Goal: Task Accomplishment & Management: Use online tool/utility

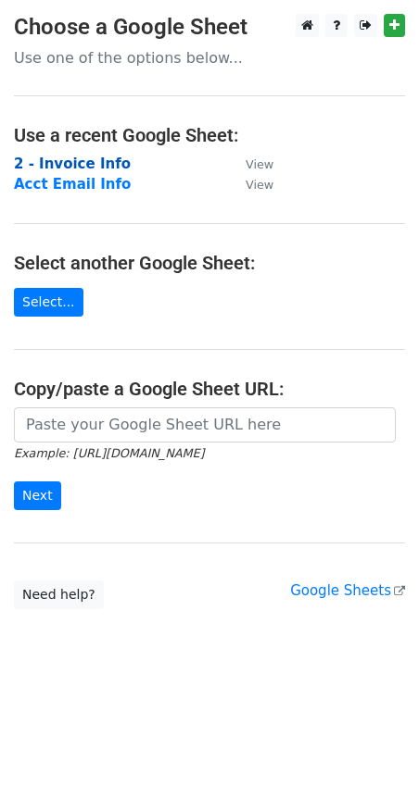
click at [72, 165] on strong "2 - Invoice Info" at bounding box center [72, 164] width 117 height 17
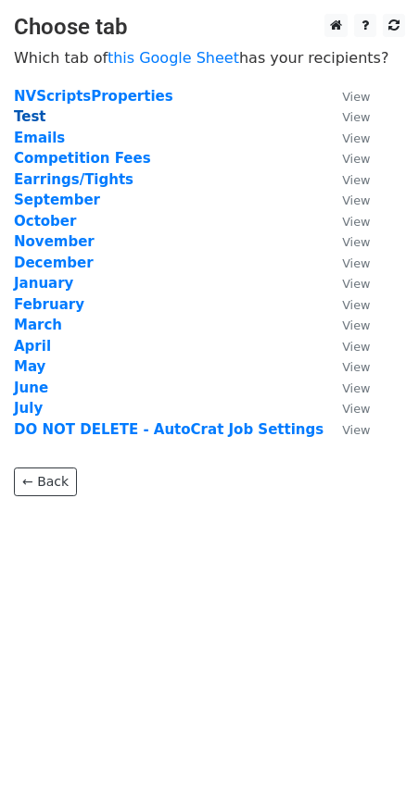
click at [31, 119] on strong "Test" at bounding box center [30, 116] width 32 height 17
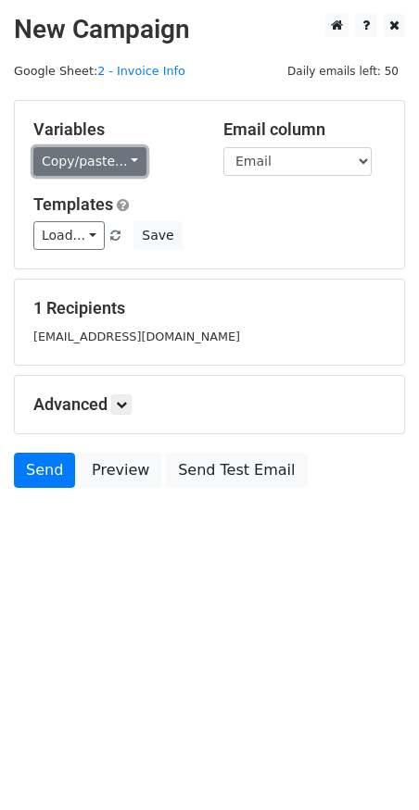
click at [94, 164] on link "Copy/paste..." at bounding box center [89, 161] width 113 height 29
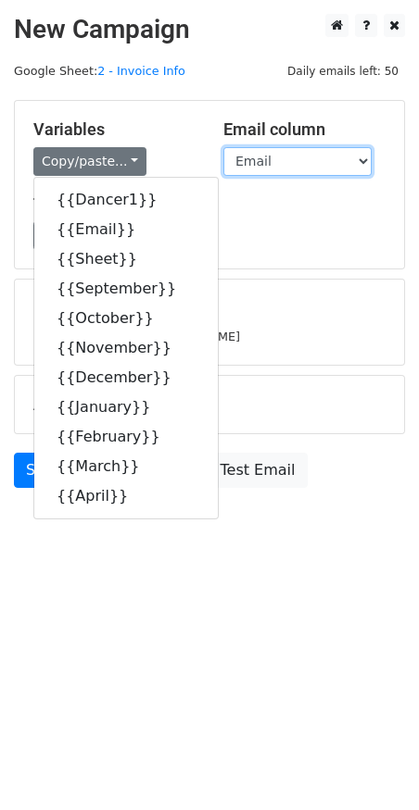
click at [290, 169] on select "Dancer1 Email Sheet September October November December January February March …" at bounding box center [297, 161] width 148 height 29
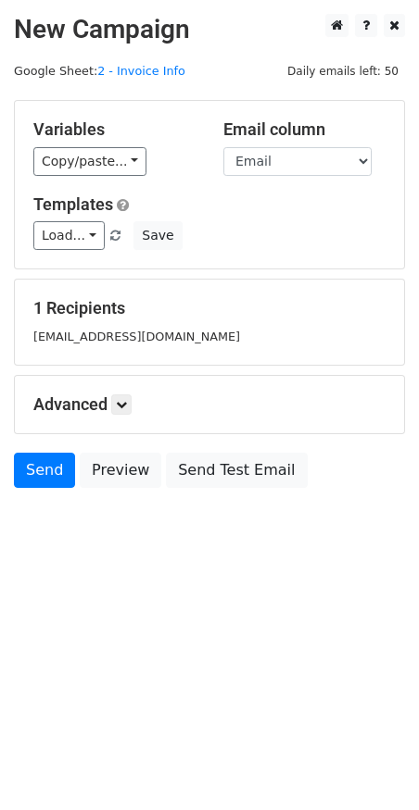
click at [169, 119] on h5 "Variables" at bounding box center [114, 129] width 162 height 20
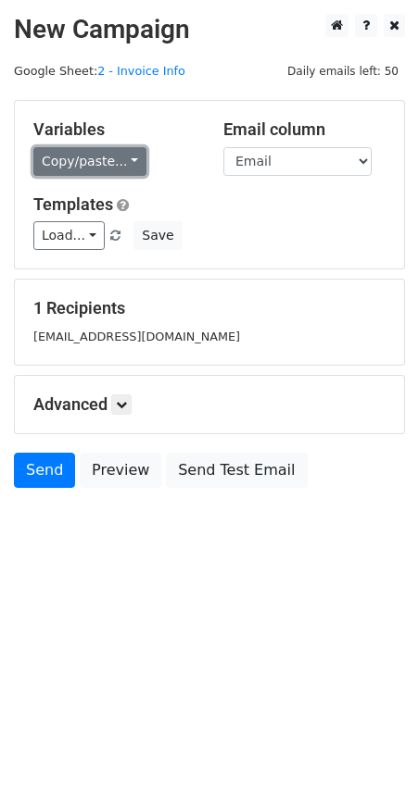
click at [125, 155] on link "Copy/paste..." at bounding box center [89, 161] width 113 height 29
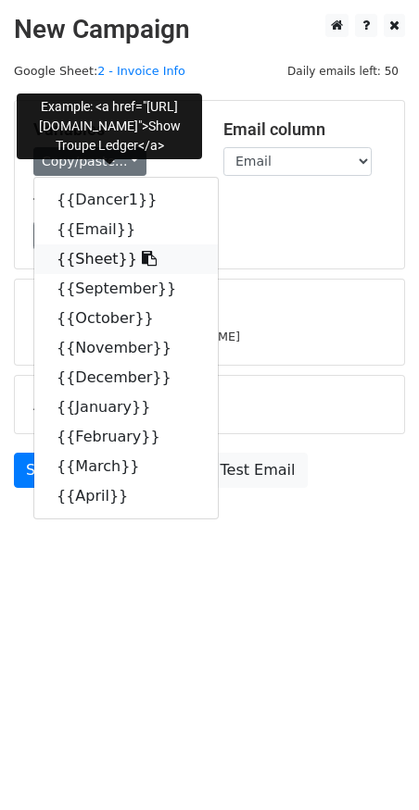
click at [142, 260] on icon at bounding box center [149, 258] width 15 height 15
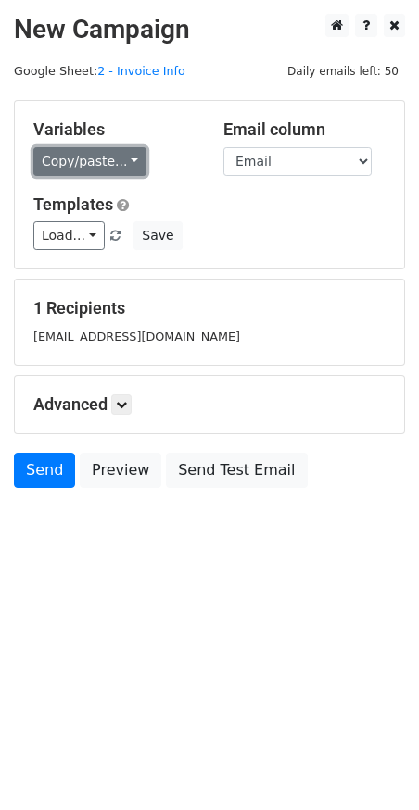
click at [58, 162] on link "Copy/paste..." at bounding box center [89, 161] width 113 height 29
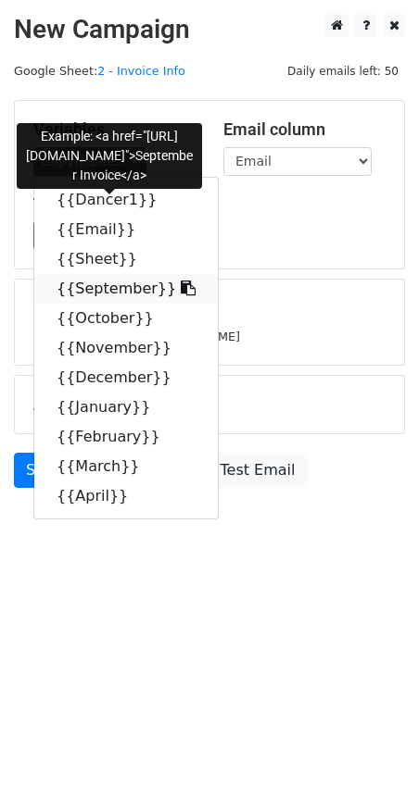
click at [84, 284] on link "{{September}}" at bounding box center [125, 289] width 183 height 30
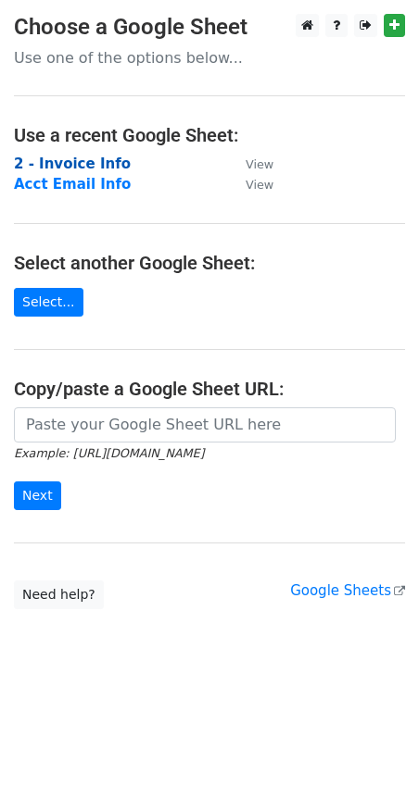
click at [94, 162] on strong "2 - Invoice Info" at bounding box center [72, 164] width 117 height 17
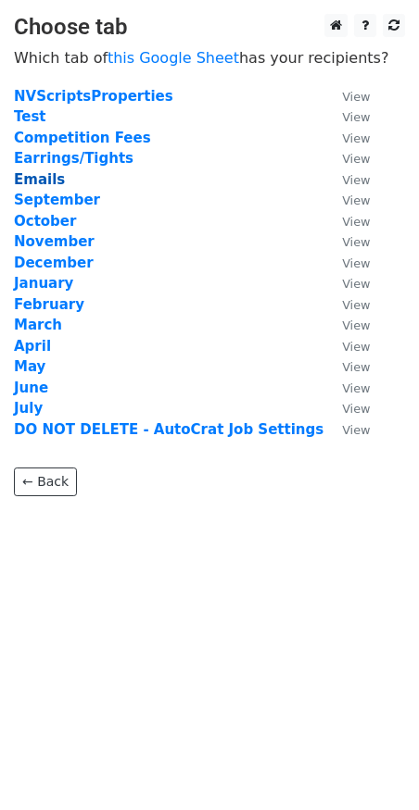
click at [43, 181] on strong "Emails" at bounding box center [39, 179] width 51 height 17
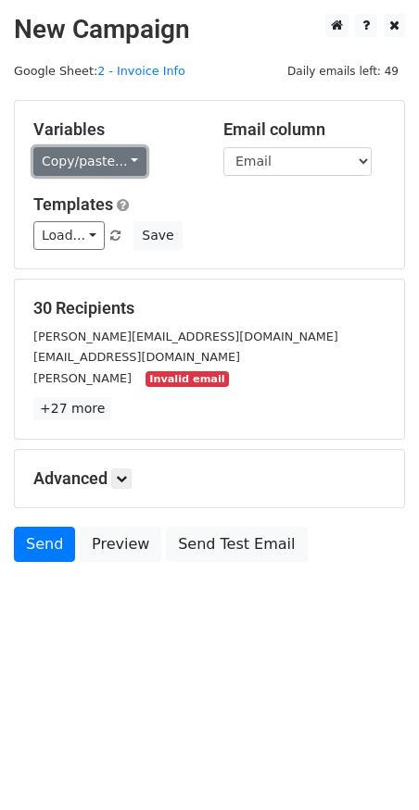
click at [110, 166] on link "Copy/paste..." at bounding box center [89, 161] width 113 height 29
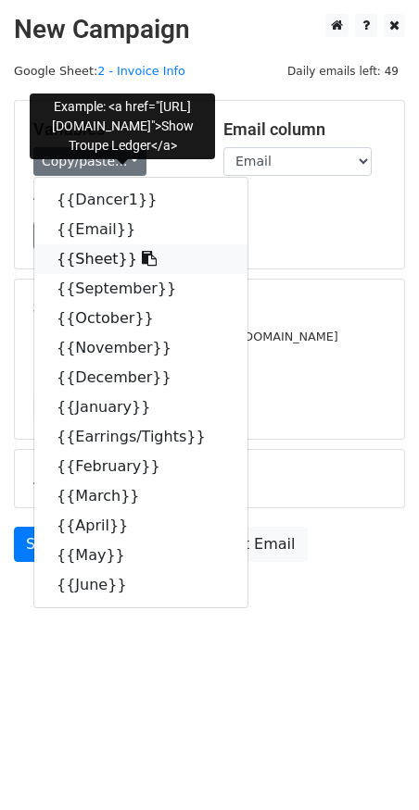
click at [142, 261] on icon at bounding box center [149, 258] width 15 height 15
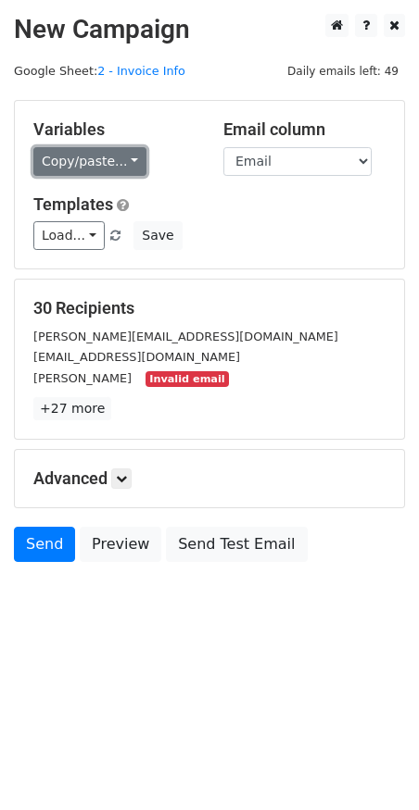
click at [107, 154] on link "Copy/paste..." at bounding box center [89, 161] width 113 height 29
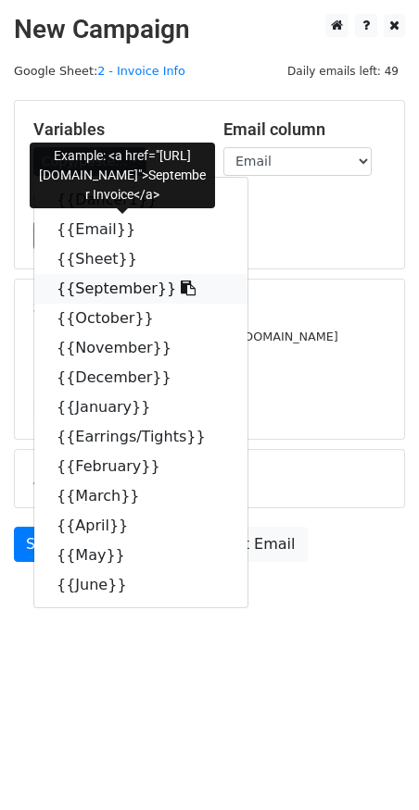
click at [181, 286] on icon at bounding box center [188, 288] width 15 height 15
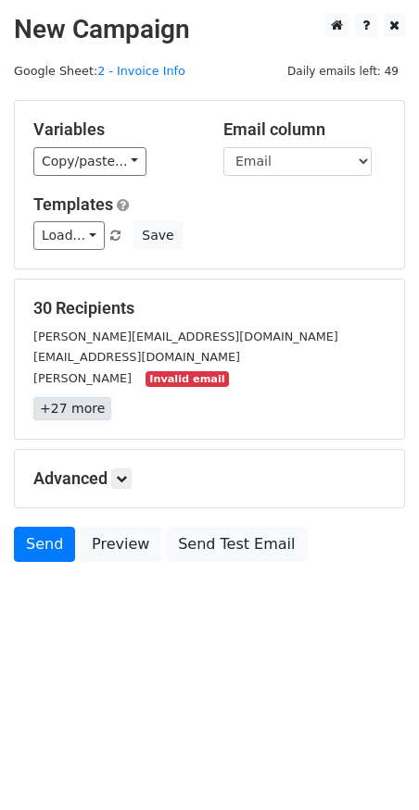
click at [71, 410] on link "+27 more" at bounding box center [72, 408] width 78 height 23
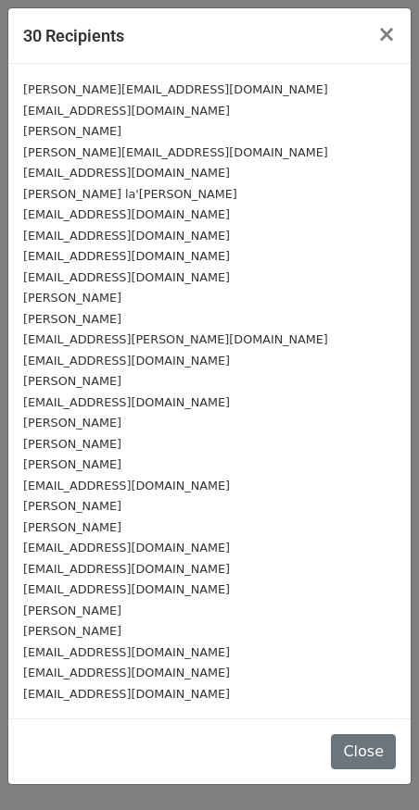
click at [73, 131] on small "Paula Brandt" at bounding box center [72, 131] width 98 height 14
click at [116, 313] on div "Mindy Griesbach" at bounding box center [209, 318] width 372 height 21
click at [387, 28] on span "×" at bounding box center [386, 34] width 19 height 26
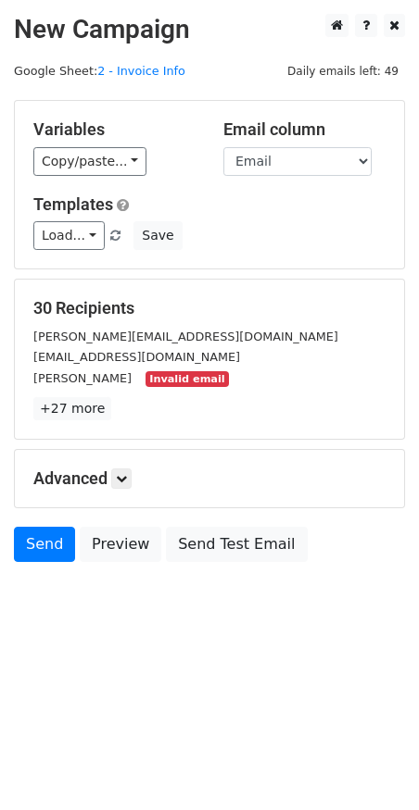
click at [149, 378] on small "Invalid email" at bounding box center [186, 379] width 83 height 16
click at [119, 479] on icon at bounding box center [121, 478] width 11 height 11
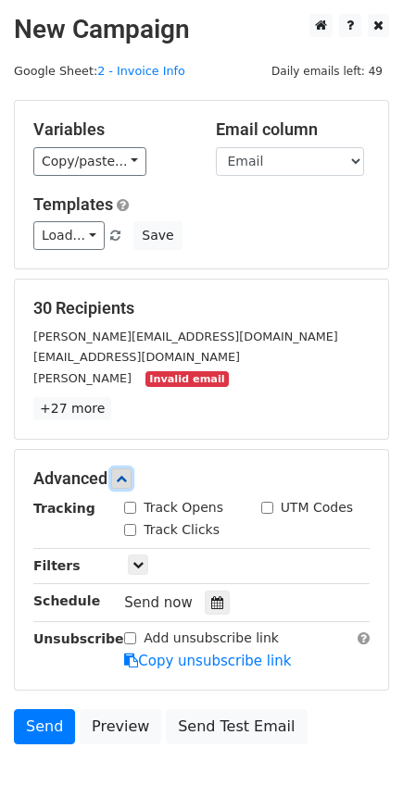
click at [119, 479] on icon at bounding box center [121, 478] width 11 height 11
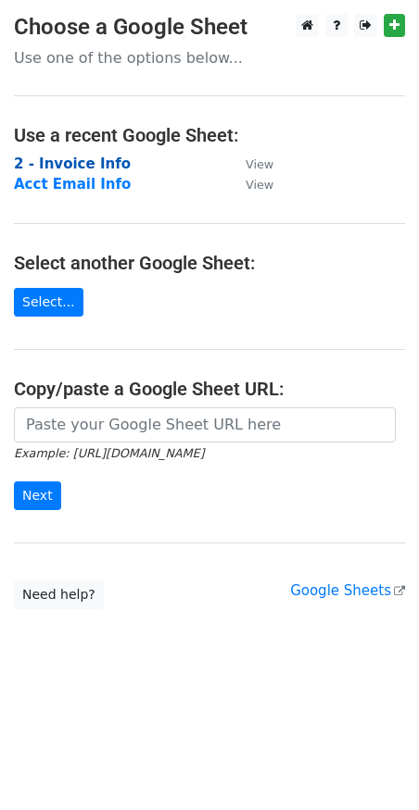
click at [86, 165] on strong "2 - Invoice Info" at bounding box center [72, 164] width 117 height 17
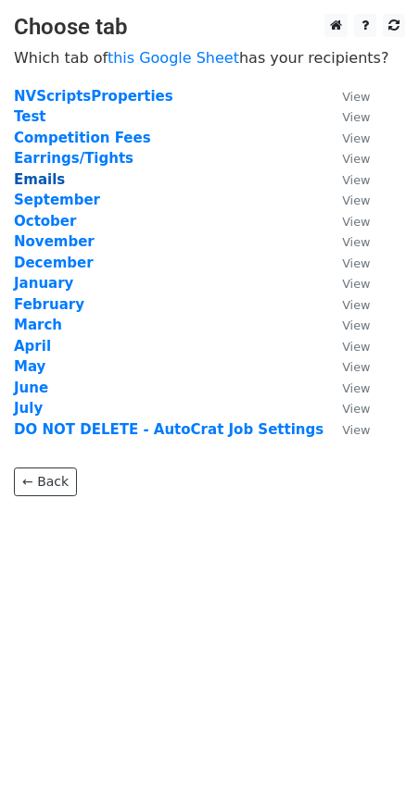
click at [42, 177] on strong "Emails" at bounding box center [39, 179] width 51 height 17
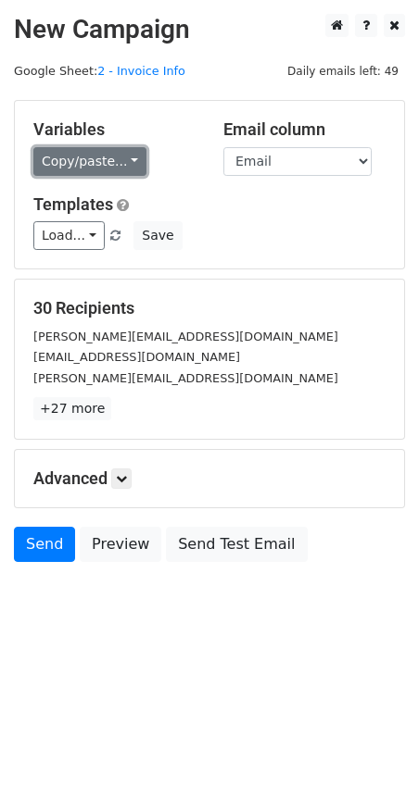
click at [128, 163] on link "Copy/paste..." at bounding box center [89, 161] width 113 height 29
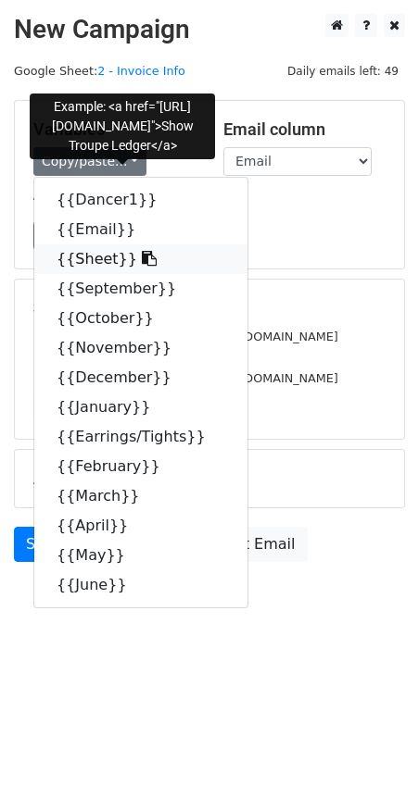
click at [142, 261] on icon at bounding box center [149, 258] width 15 height 15
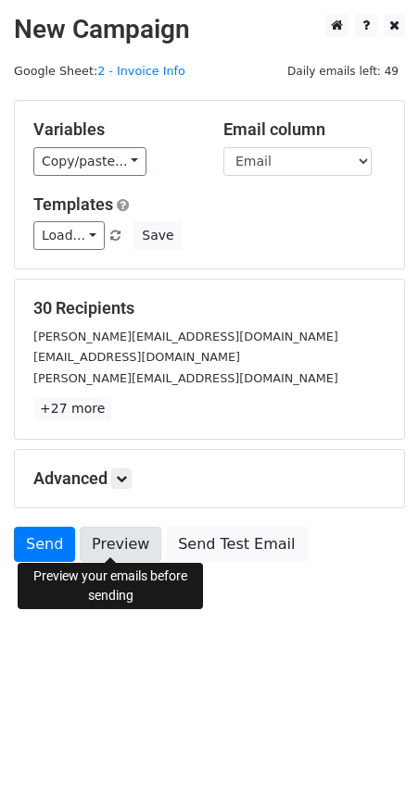
click at [112, 538] on link "Preview" at bounding box center [120, 544] width 81 height 35
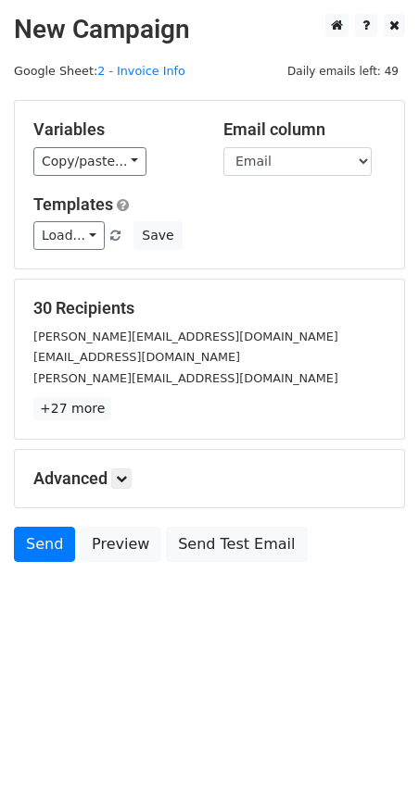
click at [51, 722] on html "New Campaign Daily emails left: 49 Google Sheet: 2 - Invoice Info Variables Cop…" at bounding box center [209, 405] width 419 height 810
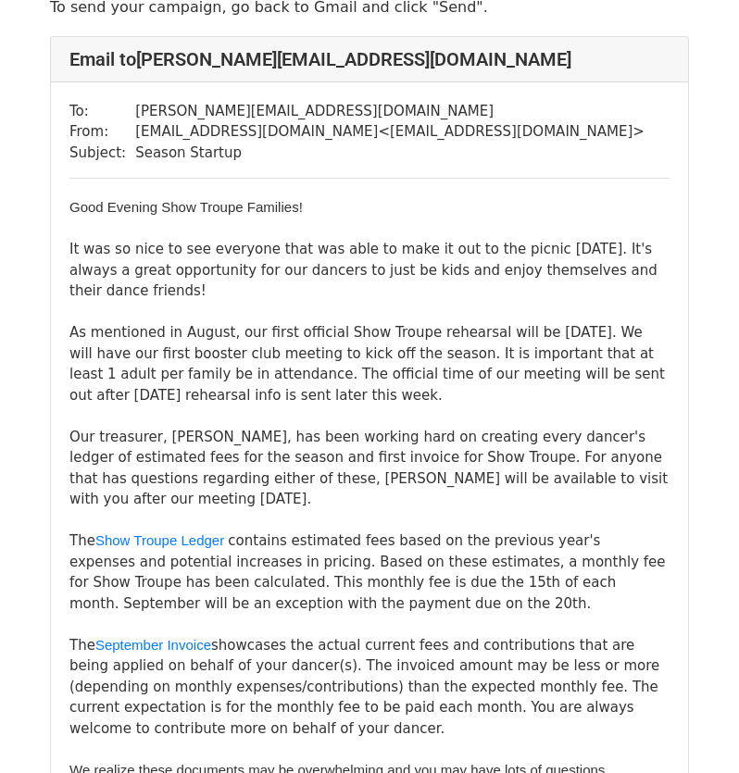
scroll to position [127, 0]
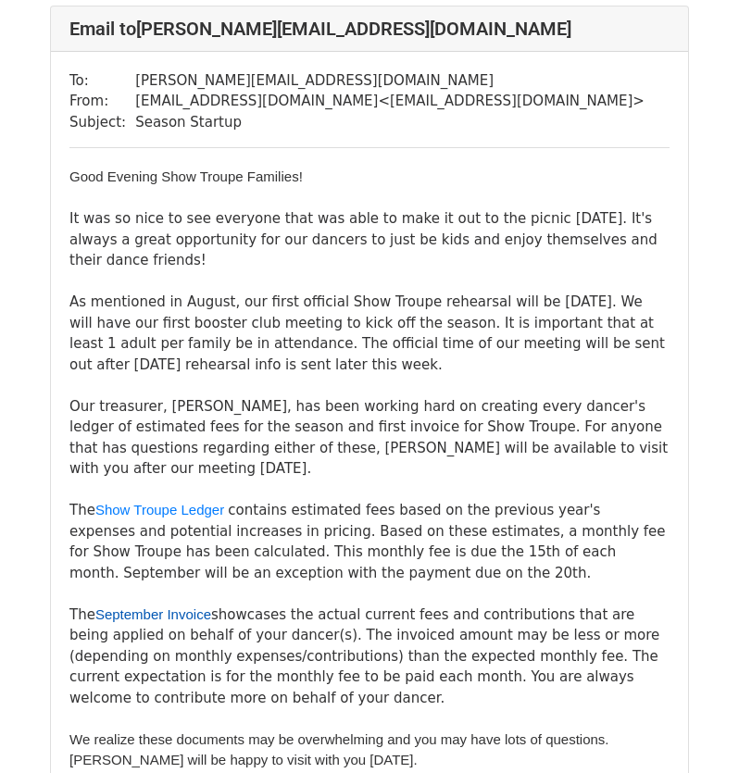
click at [174, 607] on link "September Invoice" at bounding box center [153, 615] width 116 height 16
